Goal: Find specific page/section: Find specific page/section

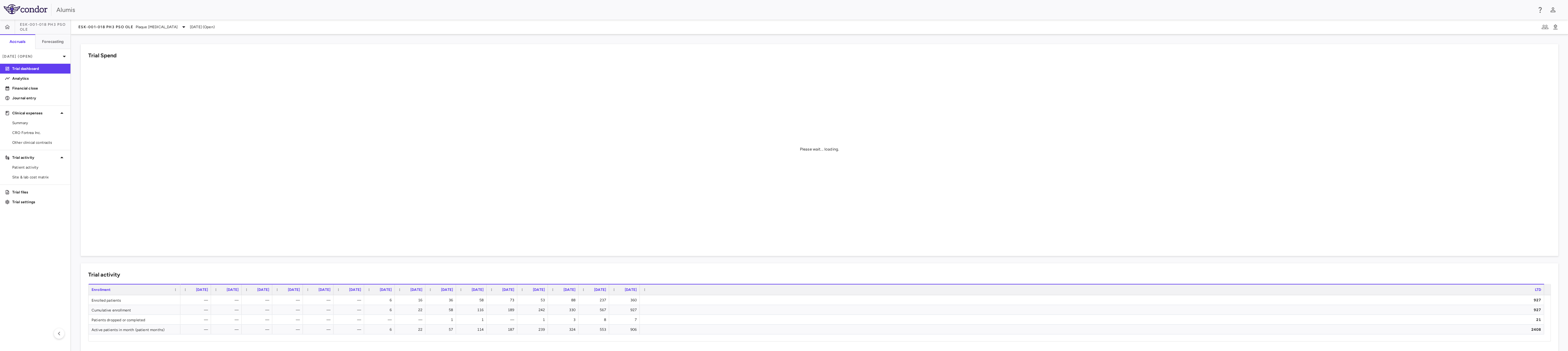
click at [763, 266] on div "Trial activity Drag here to set row groups Drag here to set column labels Enrol…" at bounding box center [819, 341] width 1477 height 155
click at [36, 177] on span "Site & lab cost matrix" at bounding box center [39, 177] width 54 height 5
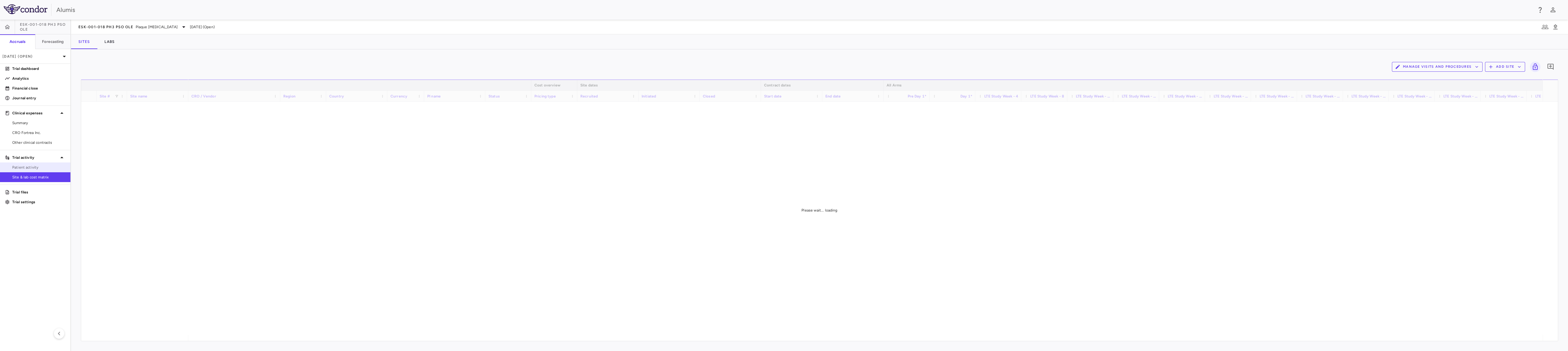
click at [37, 168] on span "Patient activity" at bounding box center [39, 167] width 54 height 5
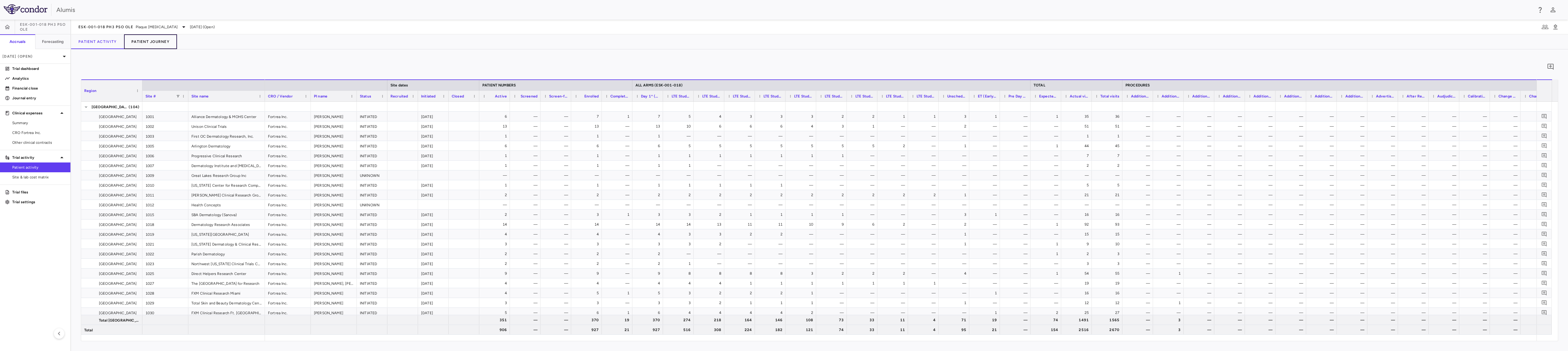
click at [166, 38] on button "Patient Journey" at bounding box center [150, 41] width 53 height 15
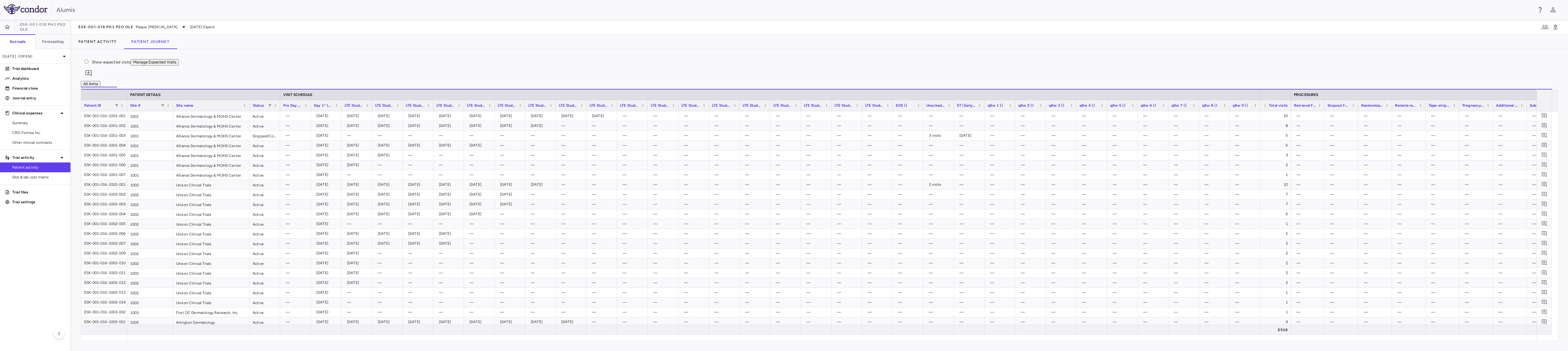
click at [179, 66] on button "Manage Expected Visits" at bounding box center [155, 62] width 48 height 7
click at [597, 71] on div "Show expected visits Manage Expected Visits 0" at bounding box center [819, 70] width 1477 height 22
click at [43, 52] on div "Sep 2025 (Open)" at bounding box center [35, 56] width 71 height 15
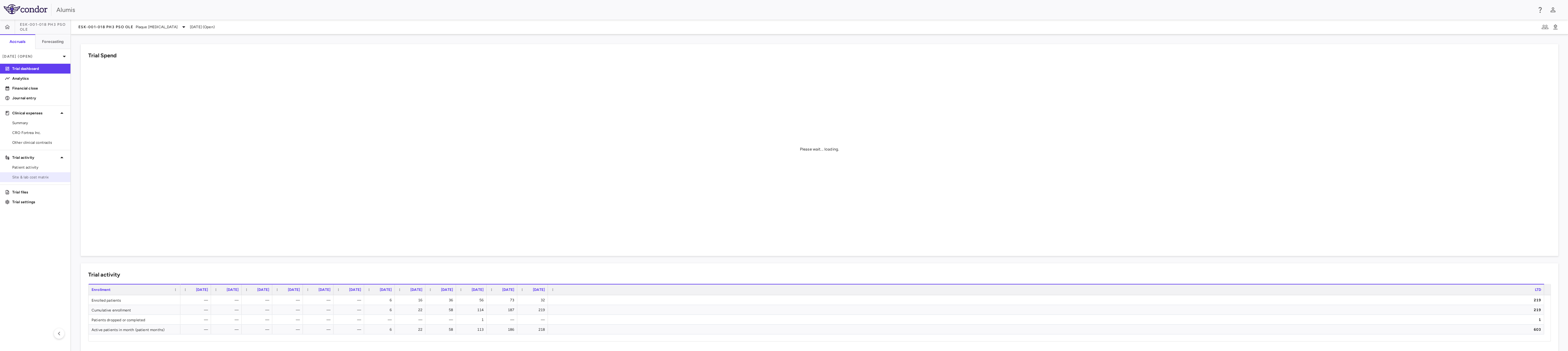
click at [24, 177] on span "Site & lab cost matrix" at bounding box center [39, 177] width 54 height 5
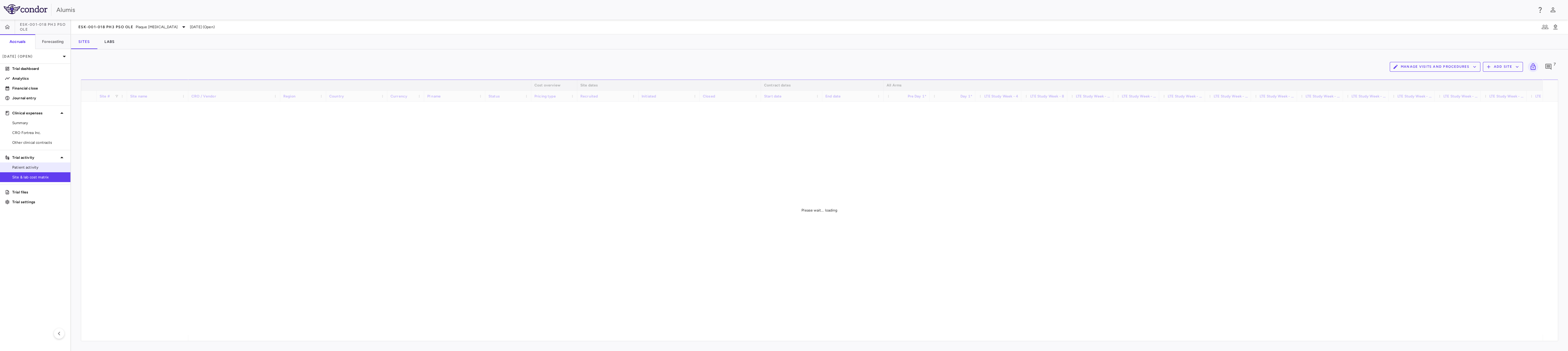
click at [52, 171] on link "Patient activity" at bounding box center [35, 167] width 71 height 9
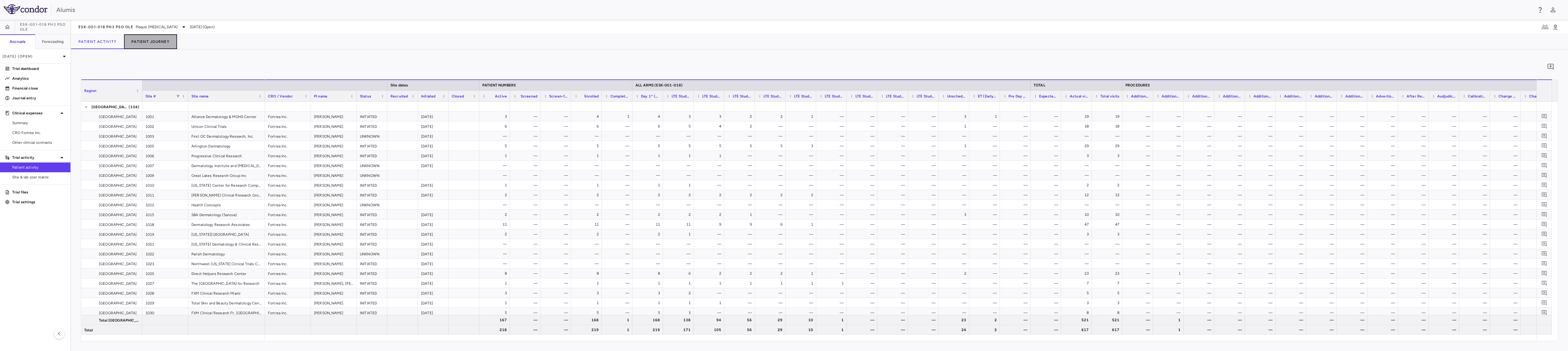
click at [156, 38] on button "Patient Journey" at bounding box center [150, 41] width 53 height 15
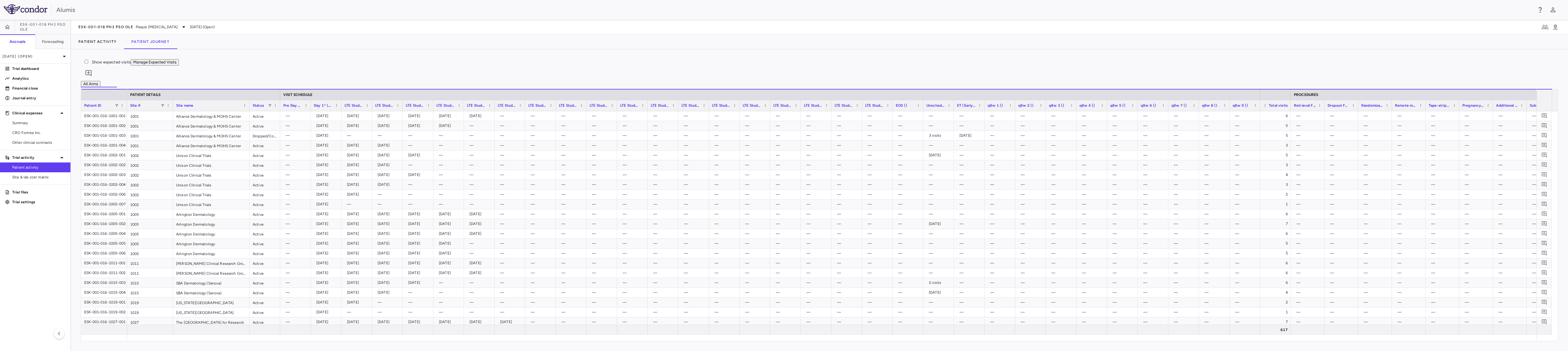
click at [179, 61] on button "Manage Expected Visits" at bounding box center [155, 62] width 48 height 7
click at [582, 74] on div "Show expected visits Manage Expected Visits 0" at bounding box center [819, 70] width 1477 height 22
click at [551, 66] on div "Show expected visits Manage Expected Visits 0" at bounding box center [819, 70] width 1477 height 22
